Goal: Information Seeking & Learning: Understand process/instructions

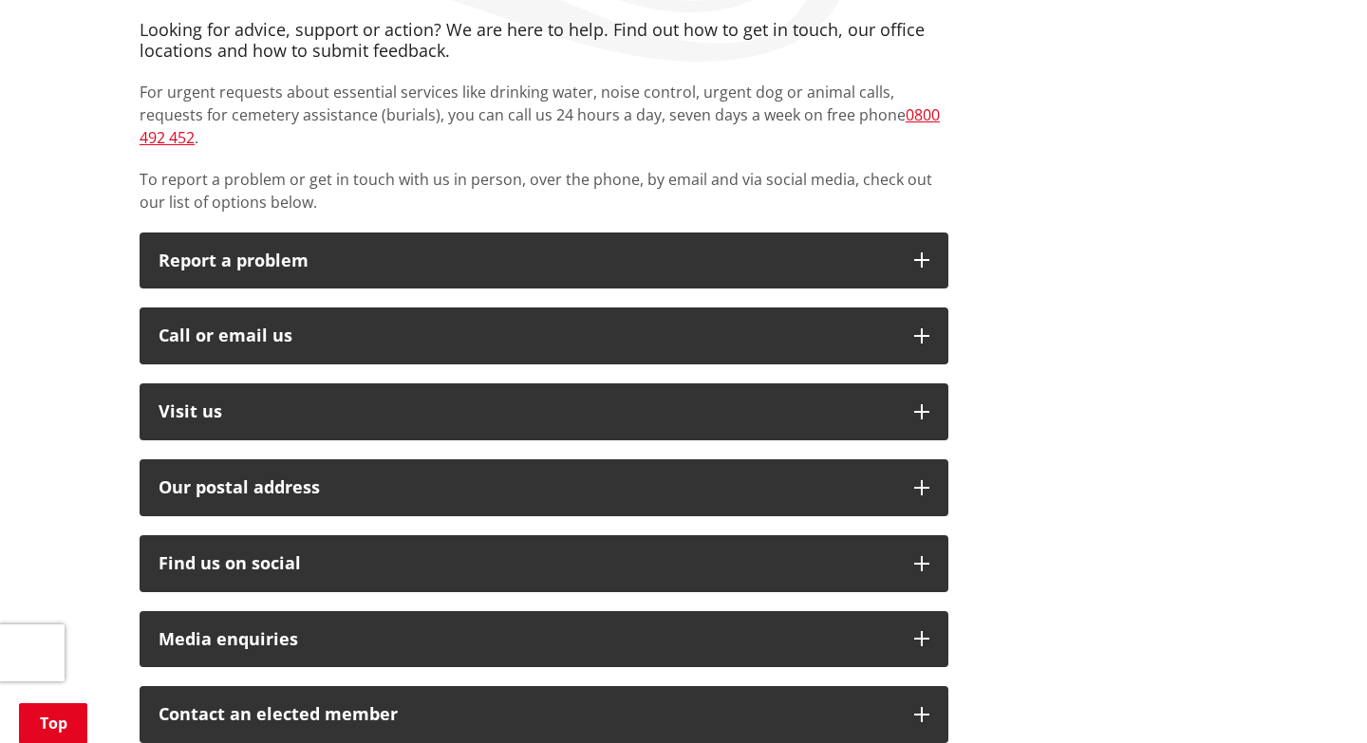
scroll to position [368, 0]
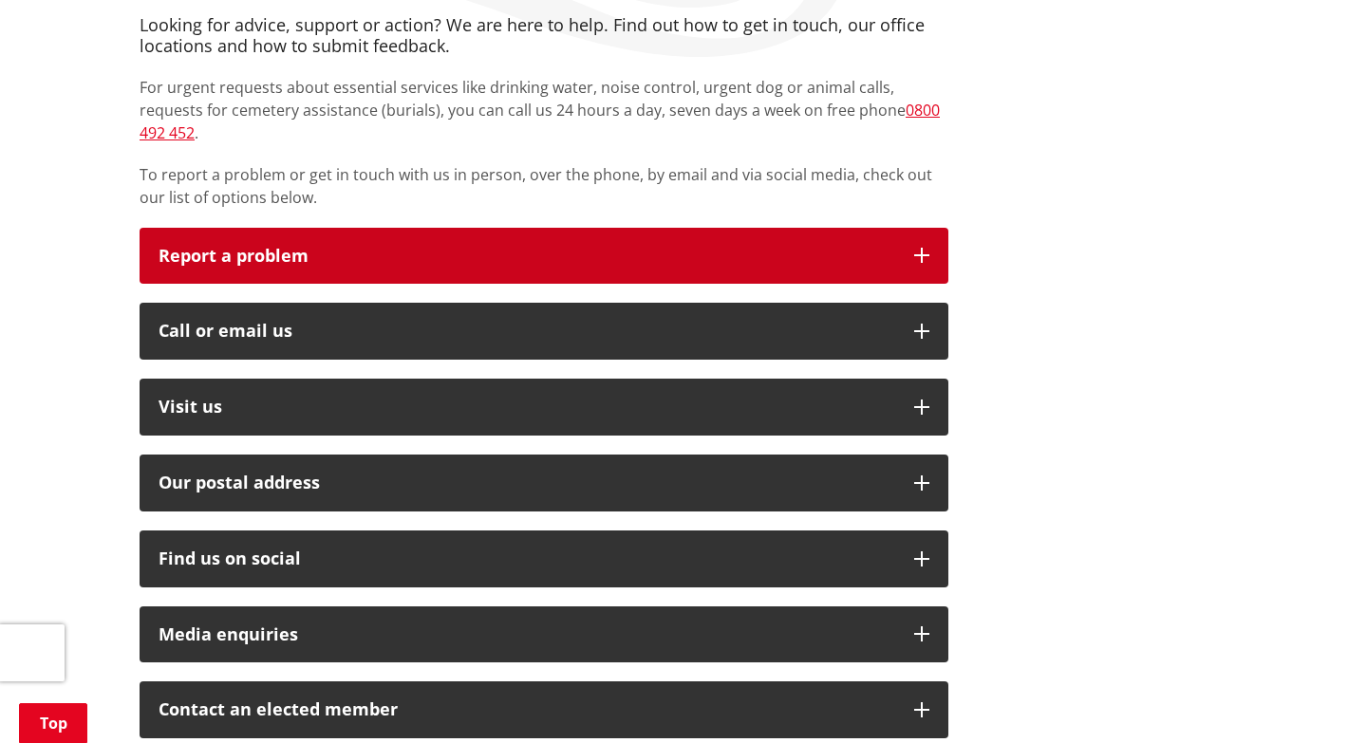
click at [920, 228] on button "Report a problem" at bounding box center [544, 256] width 809 height 57
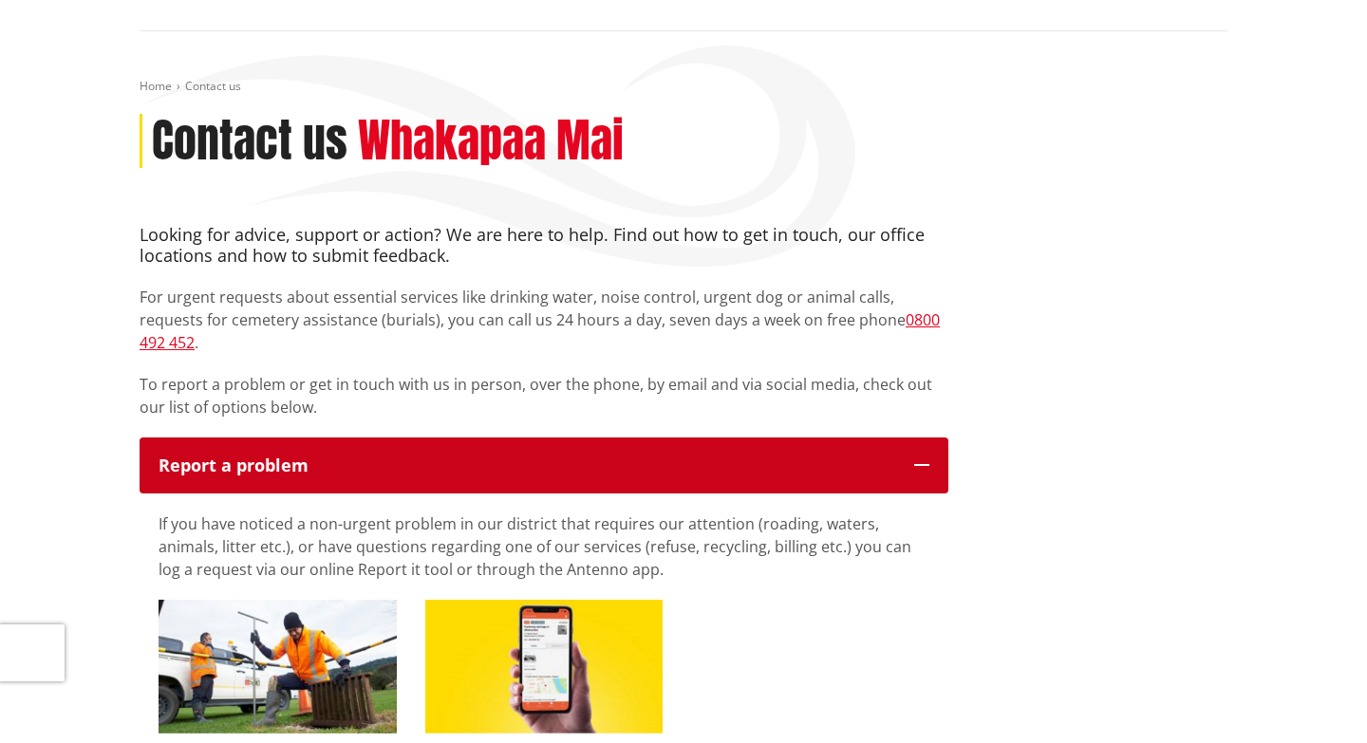
scroll to position [0, 0]
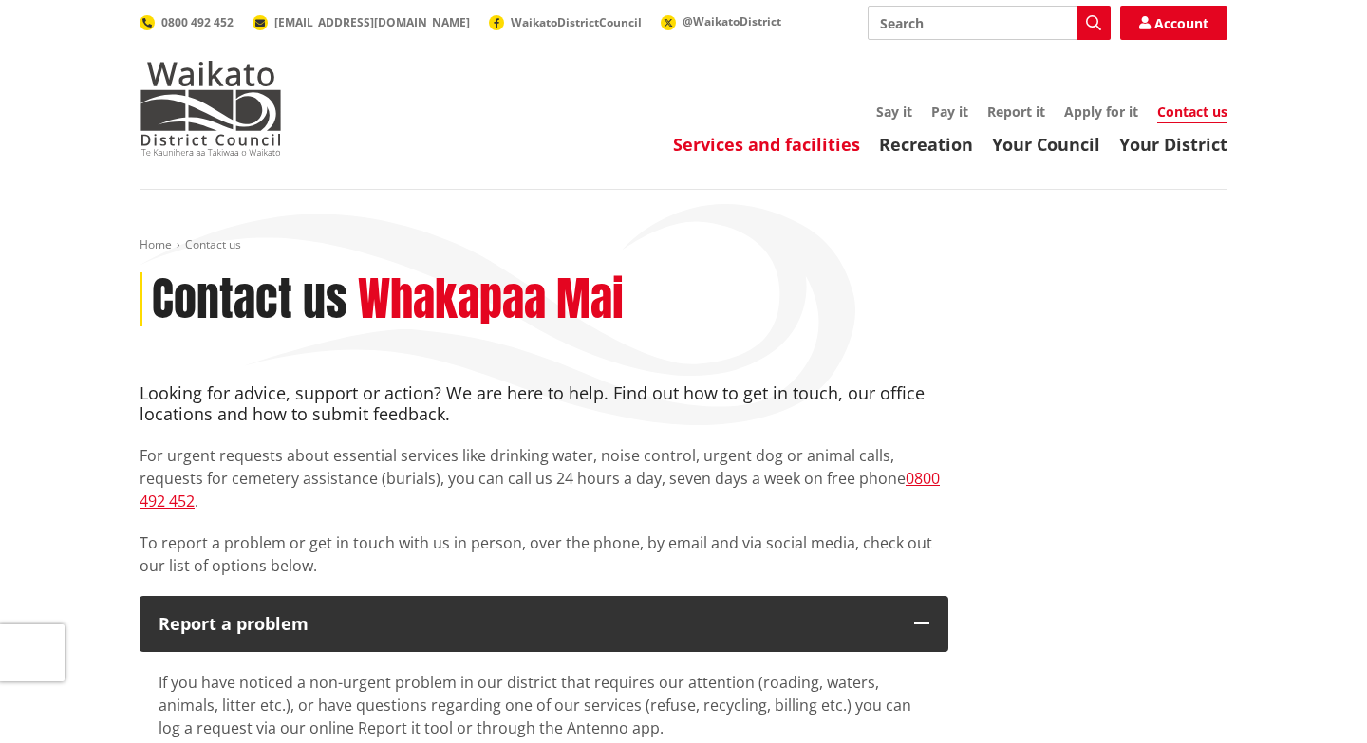
click at [813, 143] on link "Services and facilities" at bounding box center [766, 144] width 187 height 23
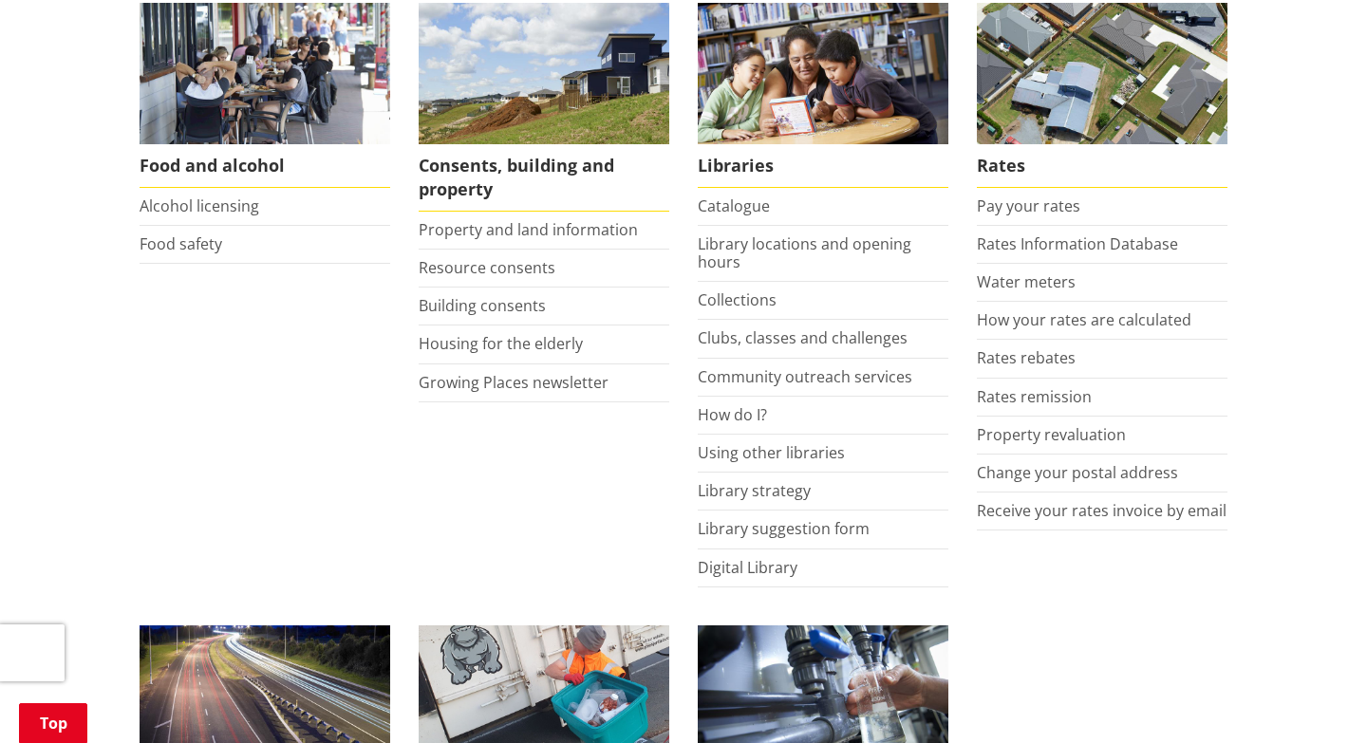
scroll to position [796, 0]
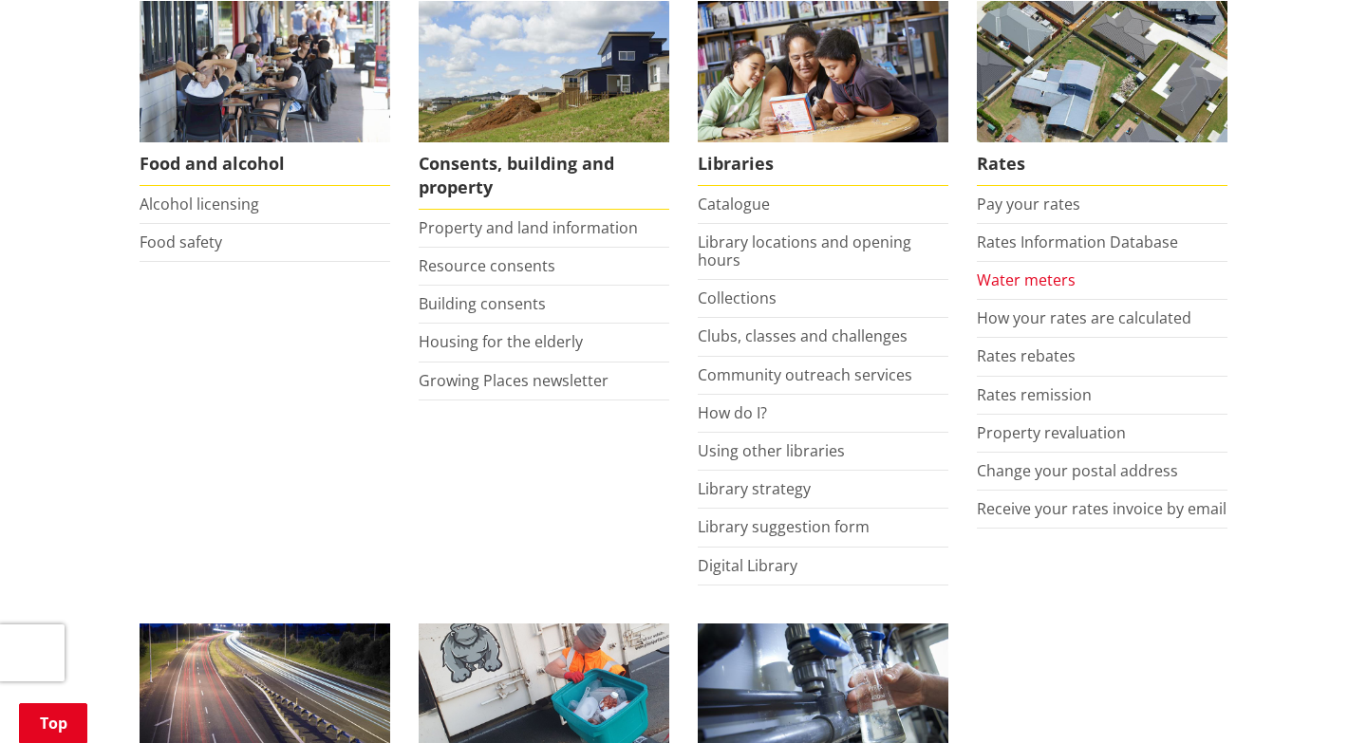
click at [1012, 278] on link "Water meters" at bounding box center [1026, 280] width 99 height 21
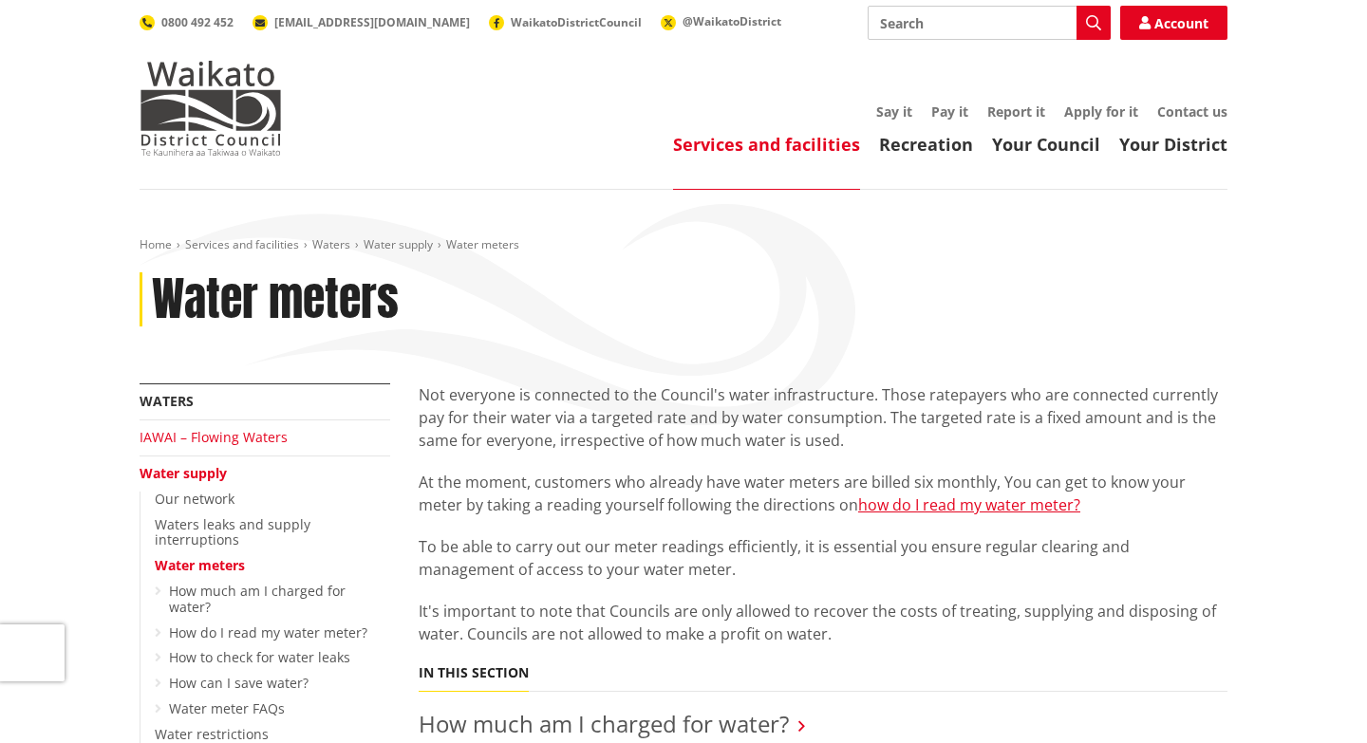
click at [218, 434] on link "IAWAI – Flowing Waters" at bounding box center [214, 437] width 148 height 18
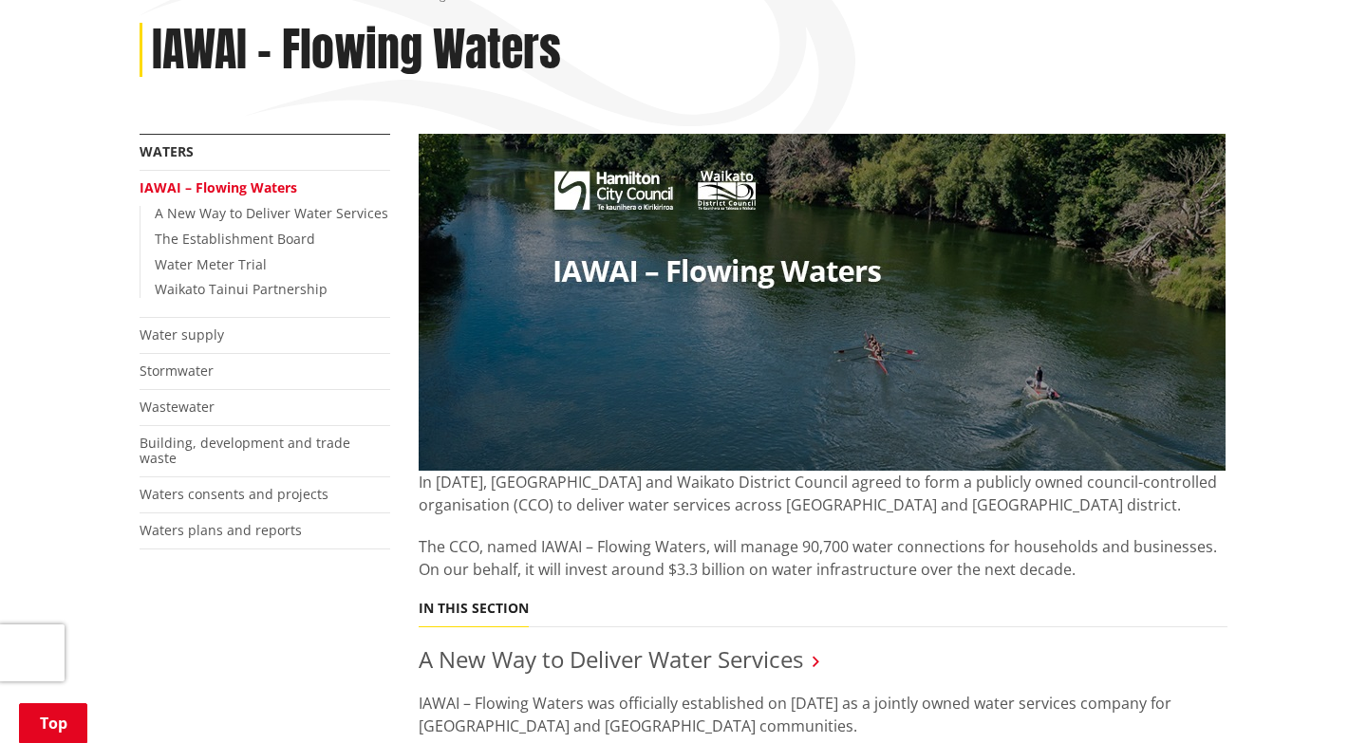
scroll to position [252, 0]
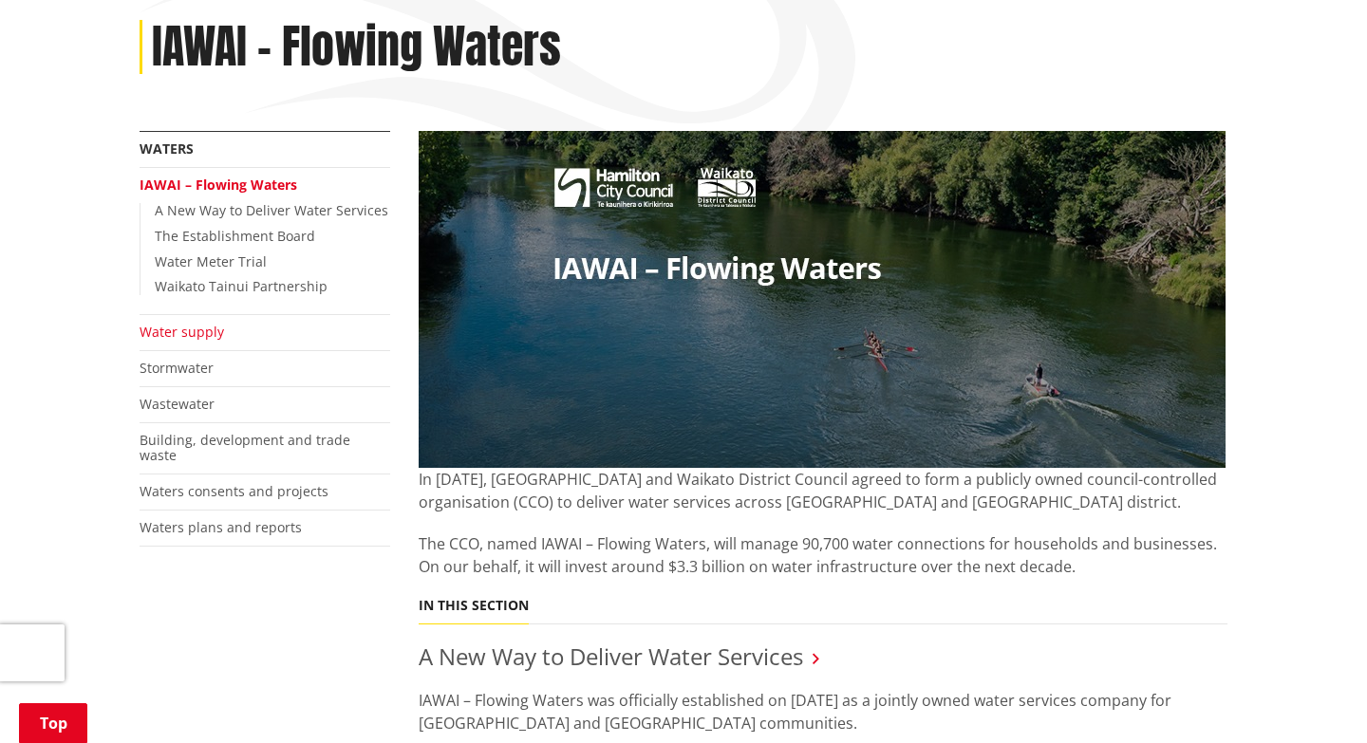
click at [172, 337] on link "Water supply" at bounding box center [182, 332] width 84 height 18
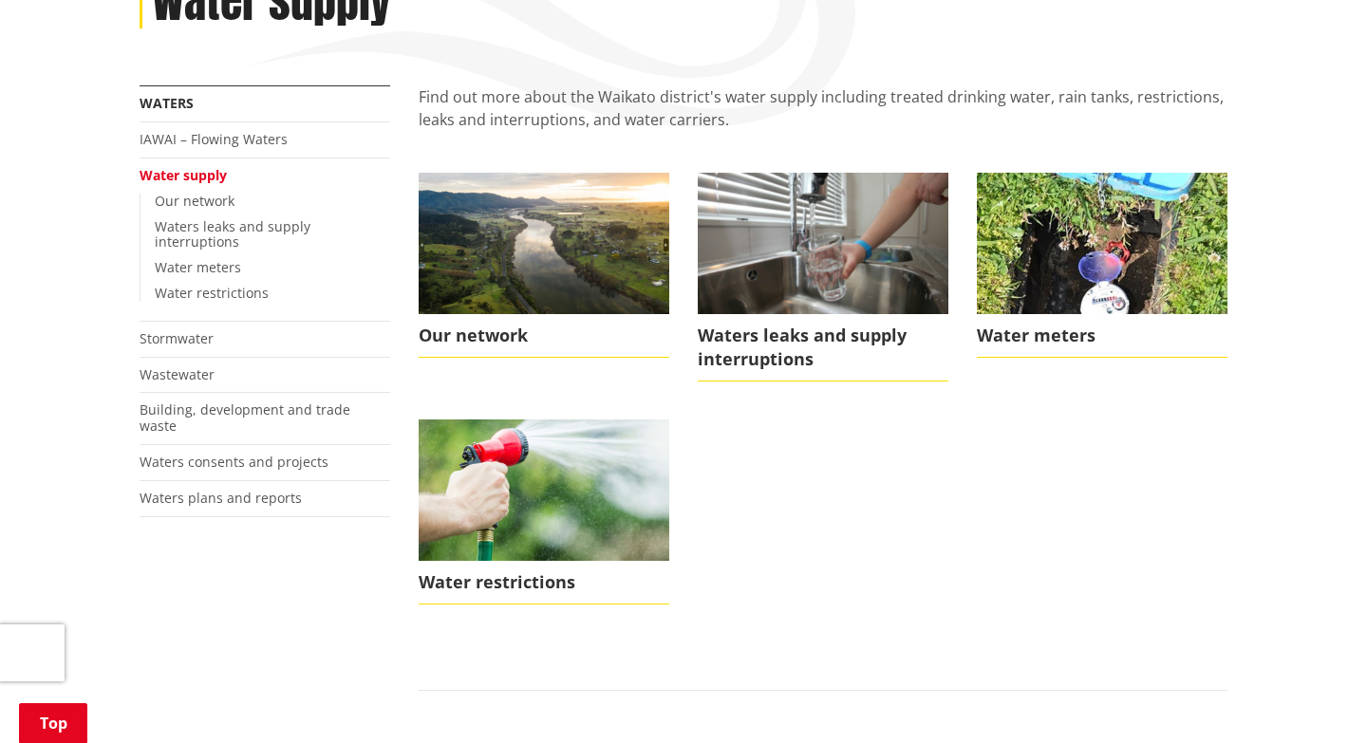
scroll to position [302, 0]
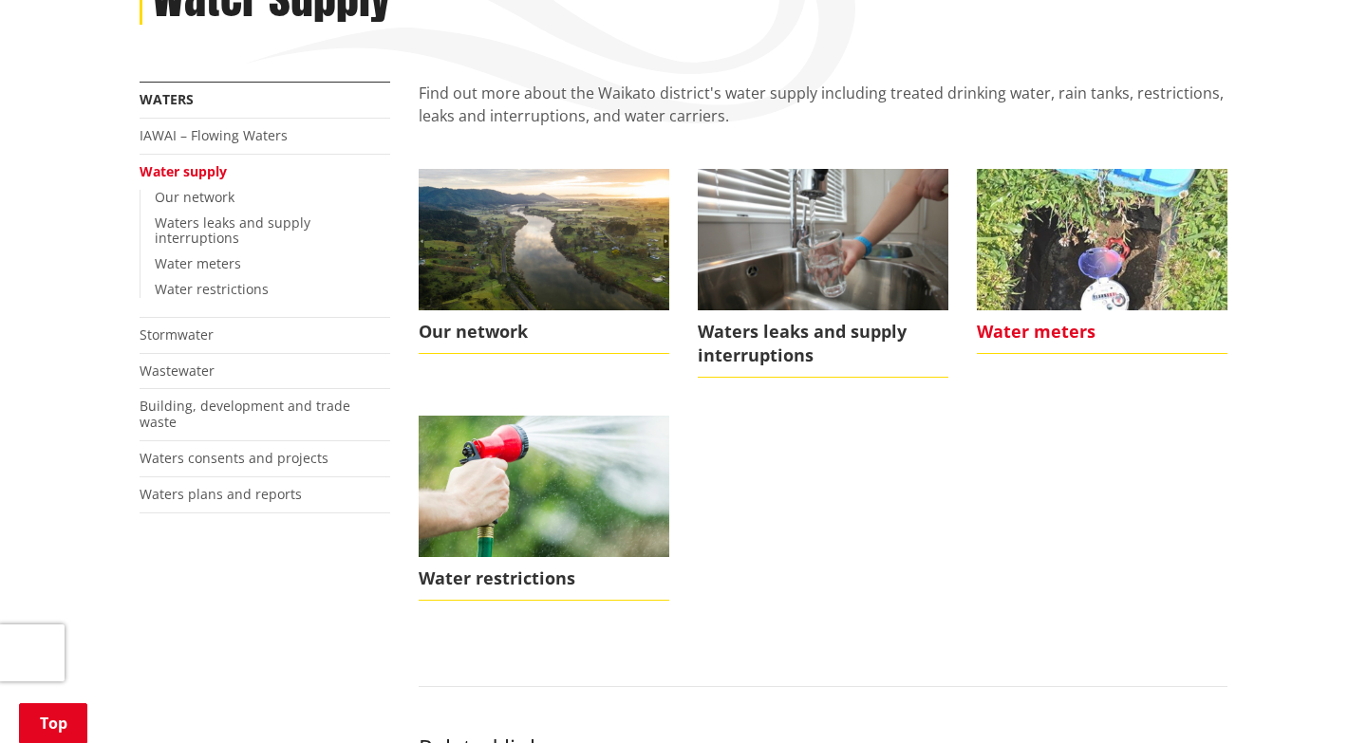
click at [1046, 333] on span "Water meters" at bounding box center [1102, 332] width 251 height 44
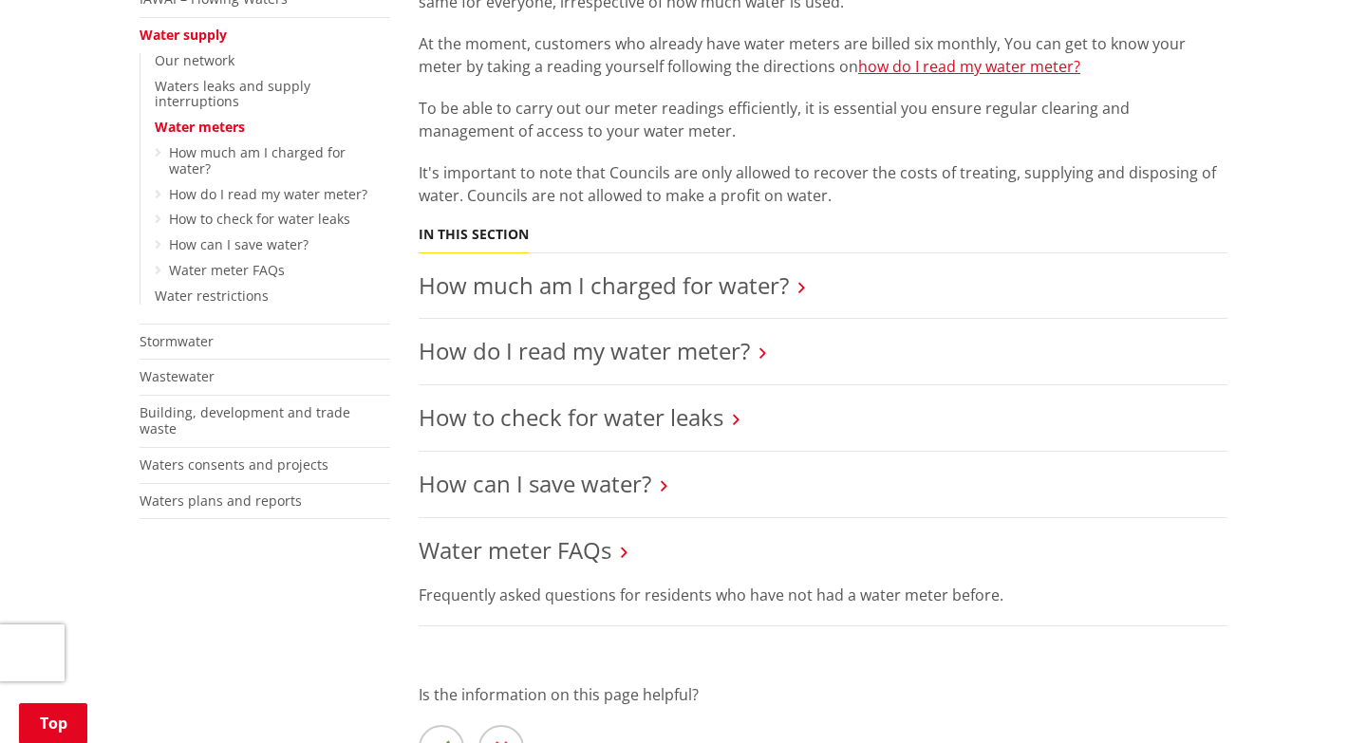
scroll to position [476, 0]
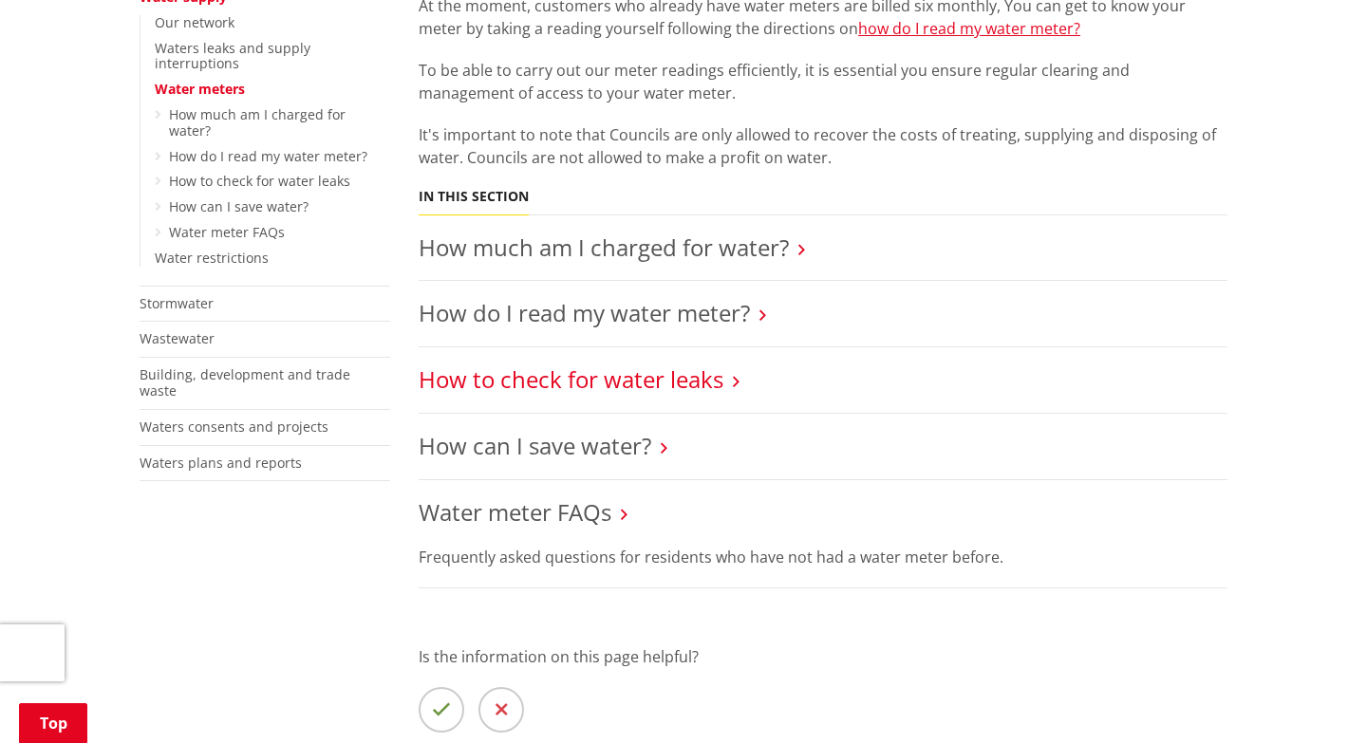
click at [614, 379] on link "How to check for water leaks" at bounding box center [571, 379] width 305 height 31
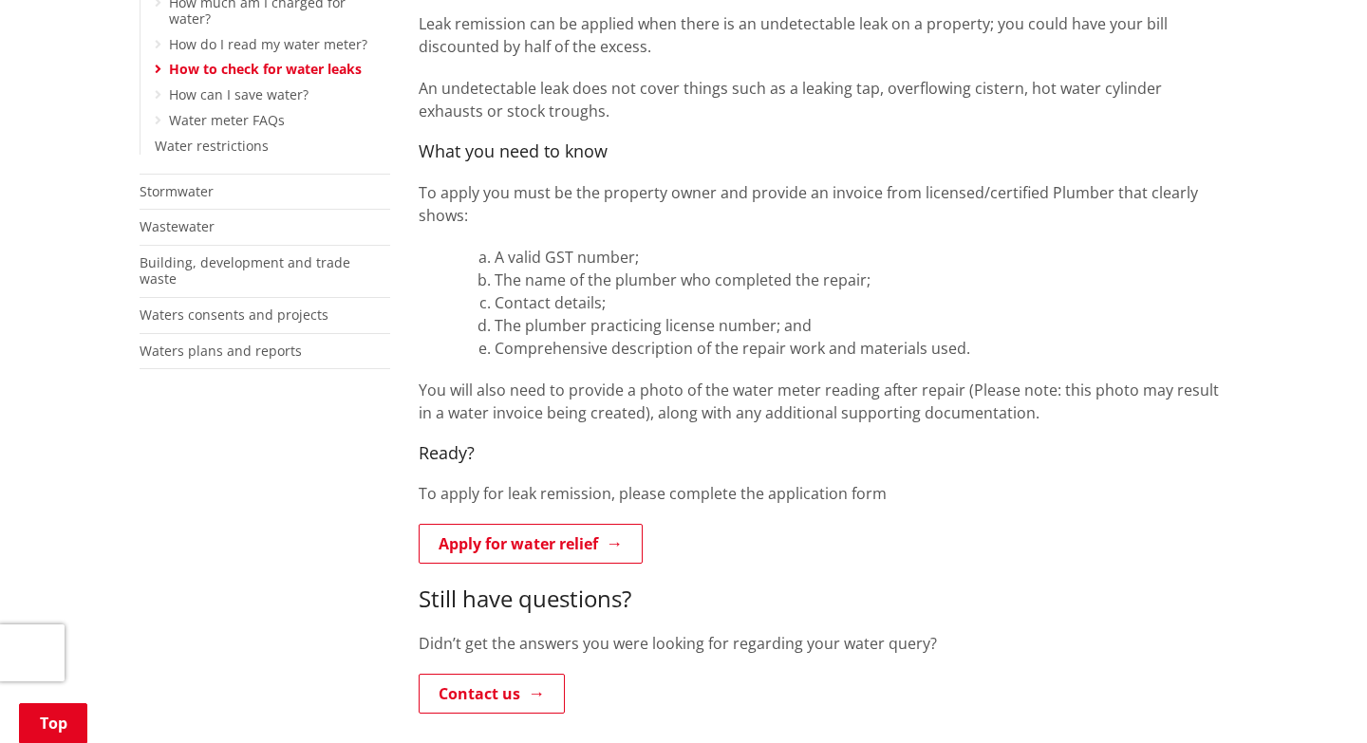
scroll to position [629, 0]
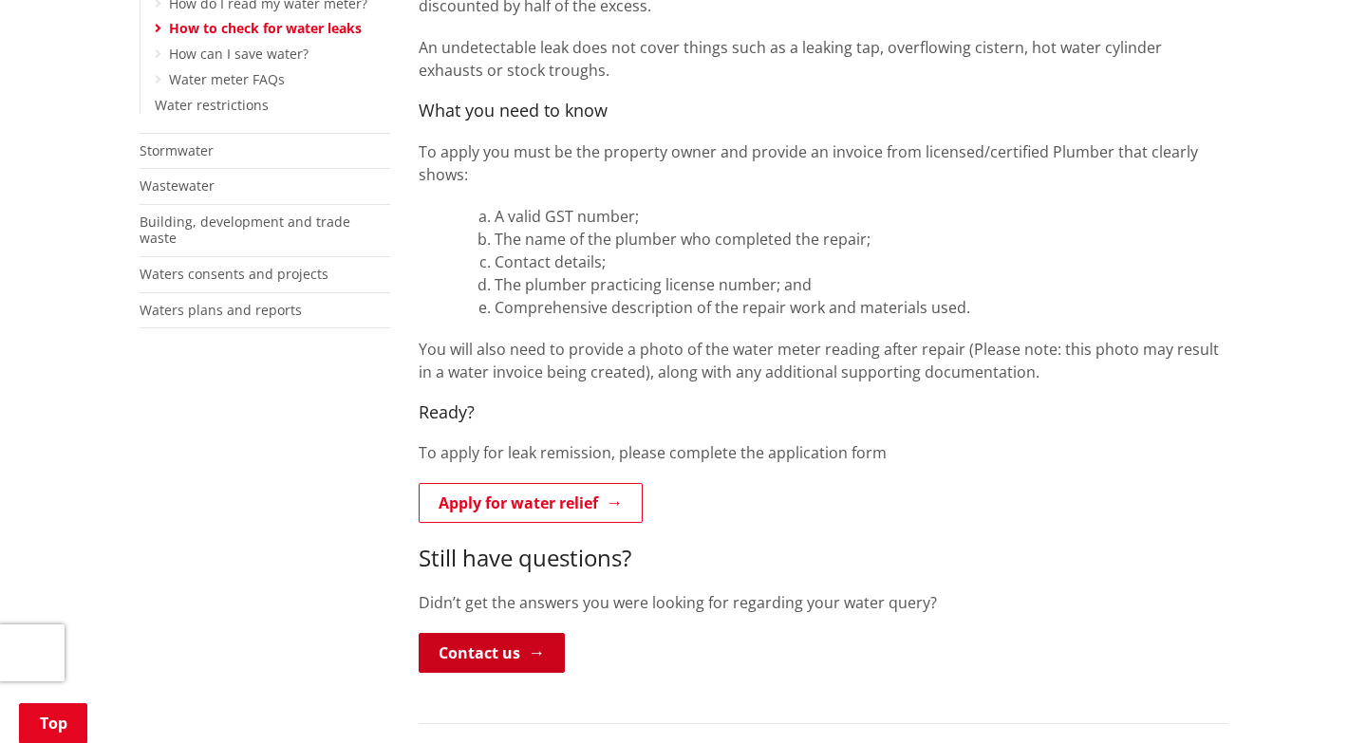
click at [520, 633] on link "Contact us" at bounding box center [492, 653] width 146 height 40
